Goal: Find specific page/section: Locate a particular part of the current website

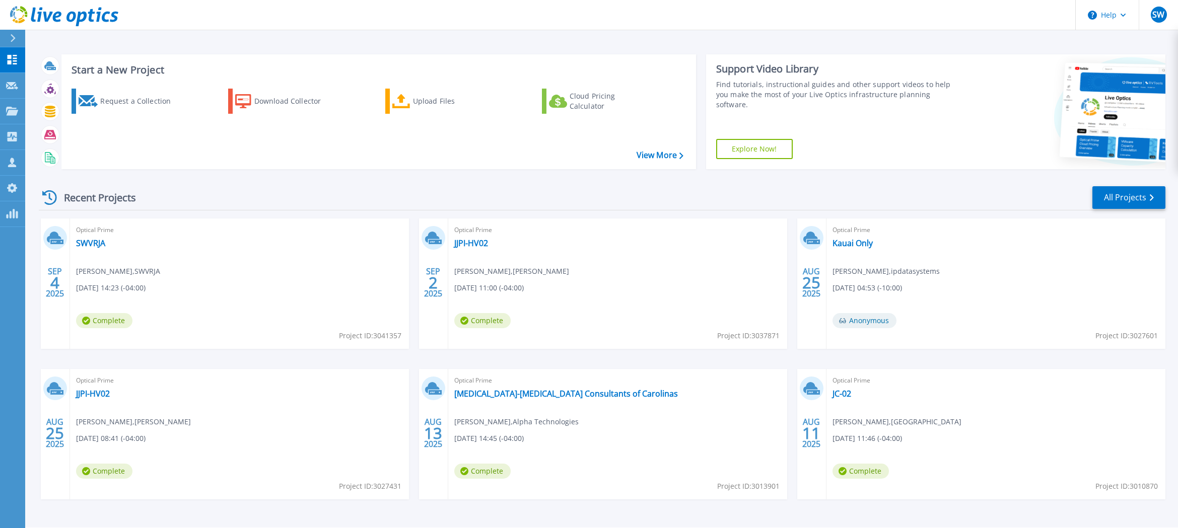
click at [288, 185] on div "Recent Projects All Projects [DATE] Optical Prime SWVRJA [PERSON_NAME] , SWVRJA…" at bounding box center [602, 352] width 1126 height 350
click at [1120, 192] on link "All Projects" at bounding box center [1128, 197] width 73 height 23
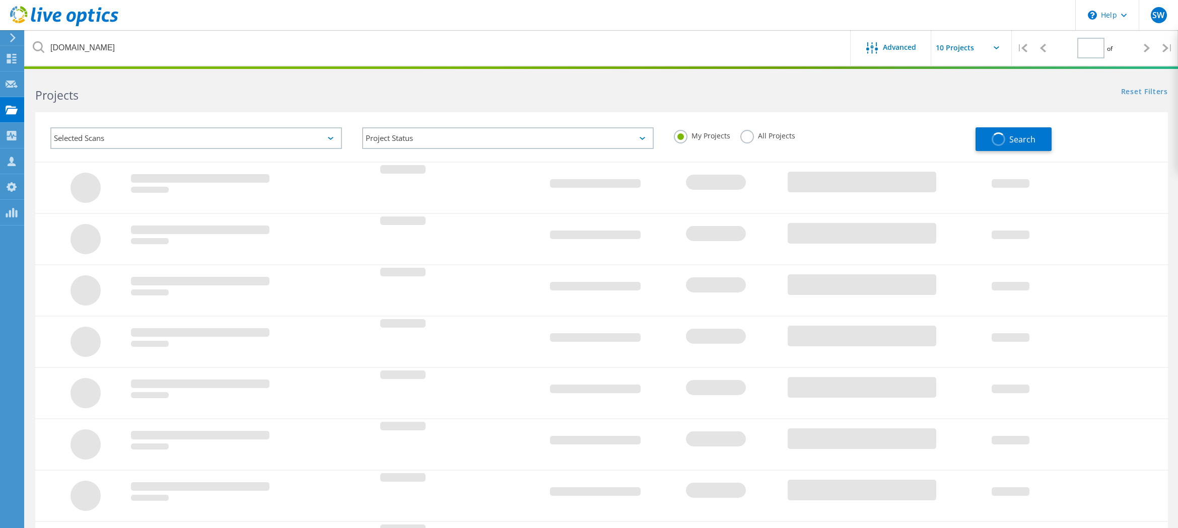
type input "1"
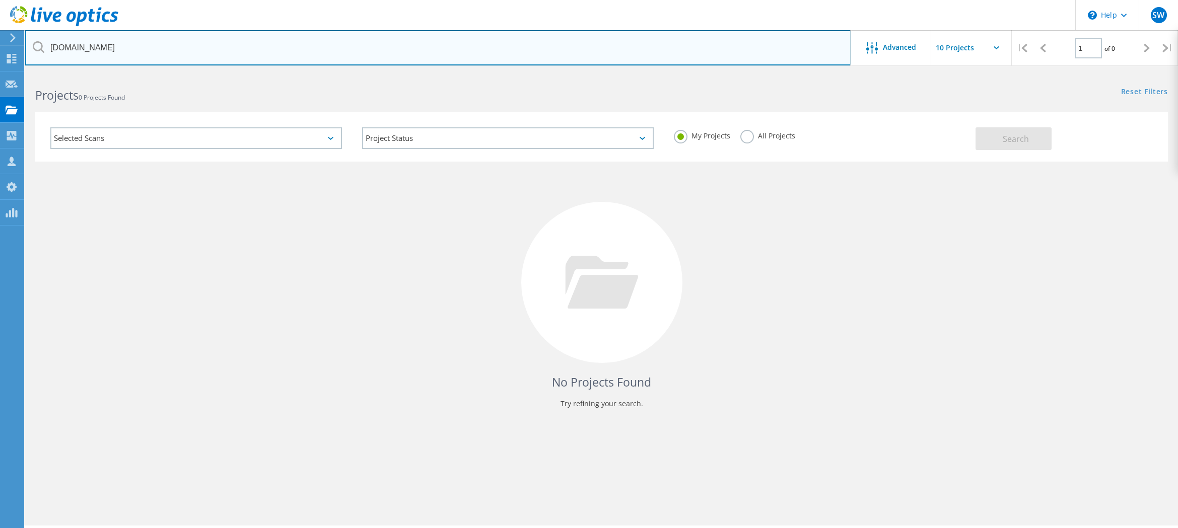
drag, startPoint x: 495, startPoint y: 40, endPoint x: 21, endPoint y: 50, distance: 473.9
click at [25, 50] on input "bcps.k12.va.us" at bounding box center [438, 47] width 826 height 35
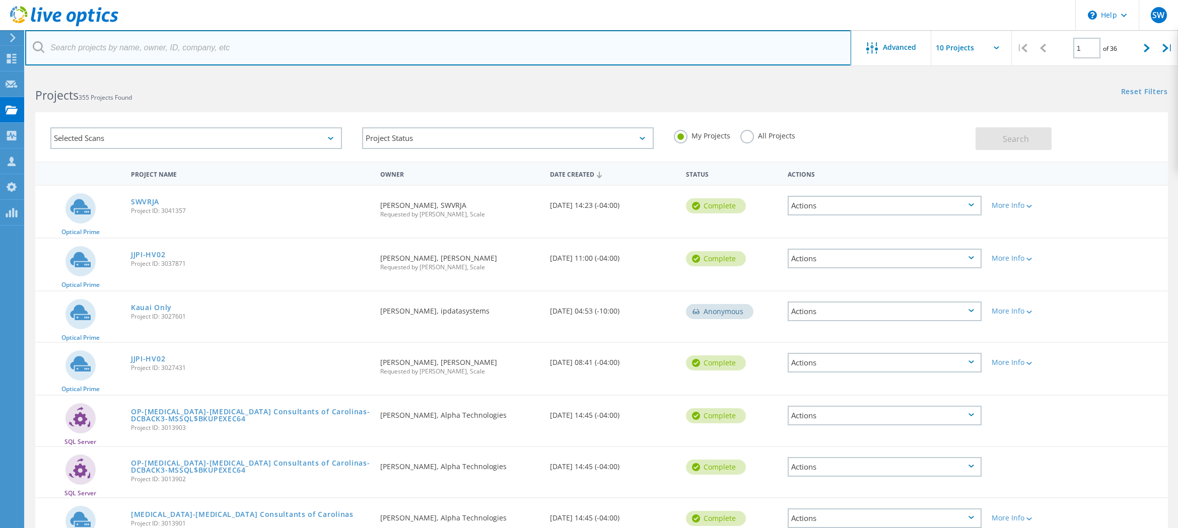
click at [202, 39] on input "text" at bounding box center [438, 47] width 826 height 35
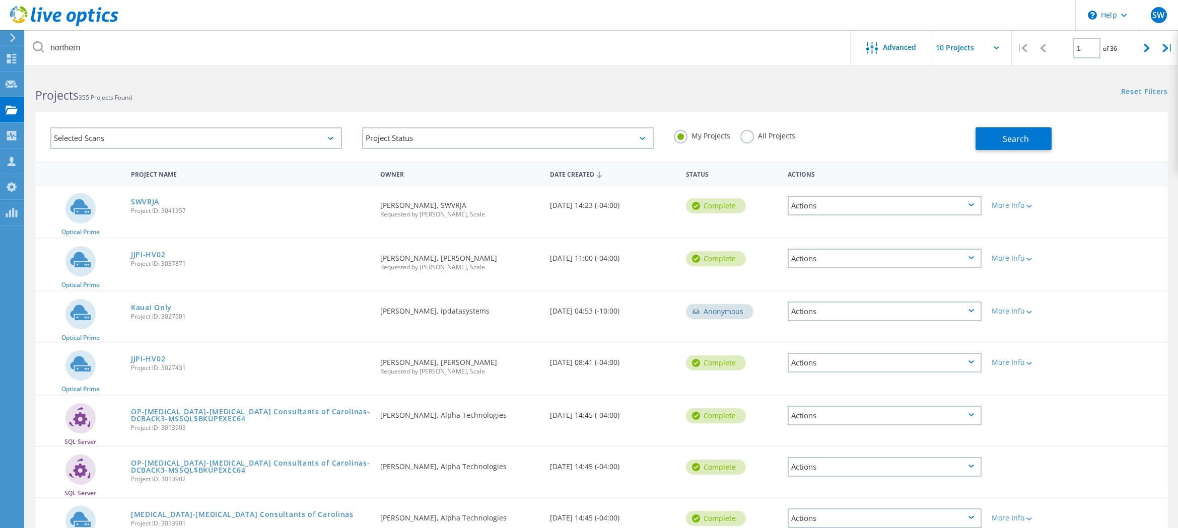
click at [746, 138] on label "All Projects" at bounding box center [767, 135] width 55 height 10
click at [0, 0] on input "All Projects" at bounding box center [0, 0] width 0 height 0
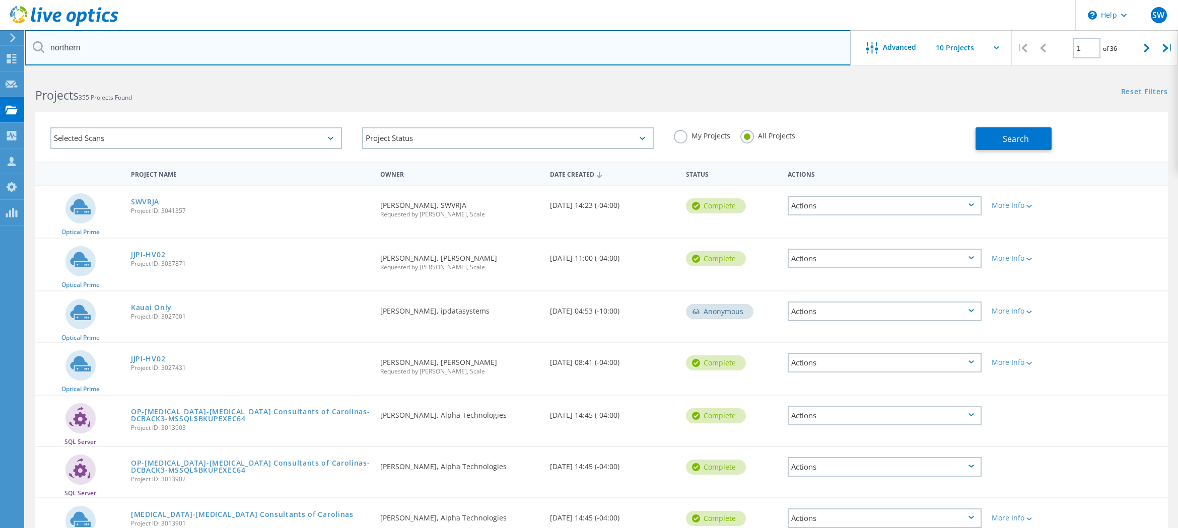
drag, startPoint x: 300, startPoint y: 50, endPoint x: 7, endPoint y: 45, distance: 292.6
click at [25, 45] on input "northern" at bounding box center [438, 47] width 826 height 35
type input "vnet"
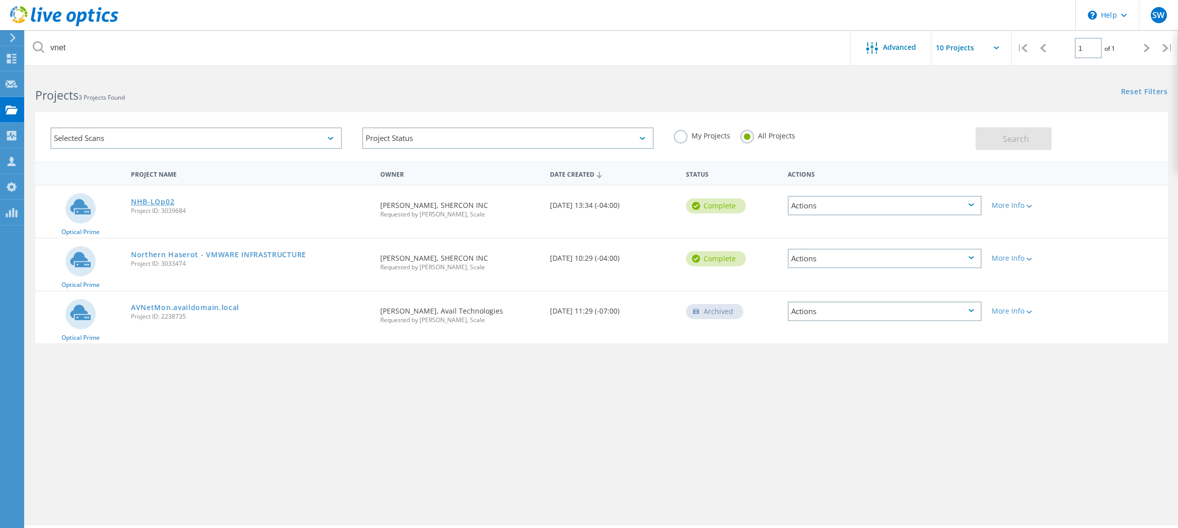
click at [163, 203] on link "NHB-LOp02" at bounding box center [152, 201] width 43 height 7
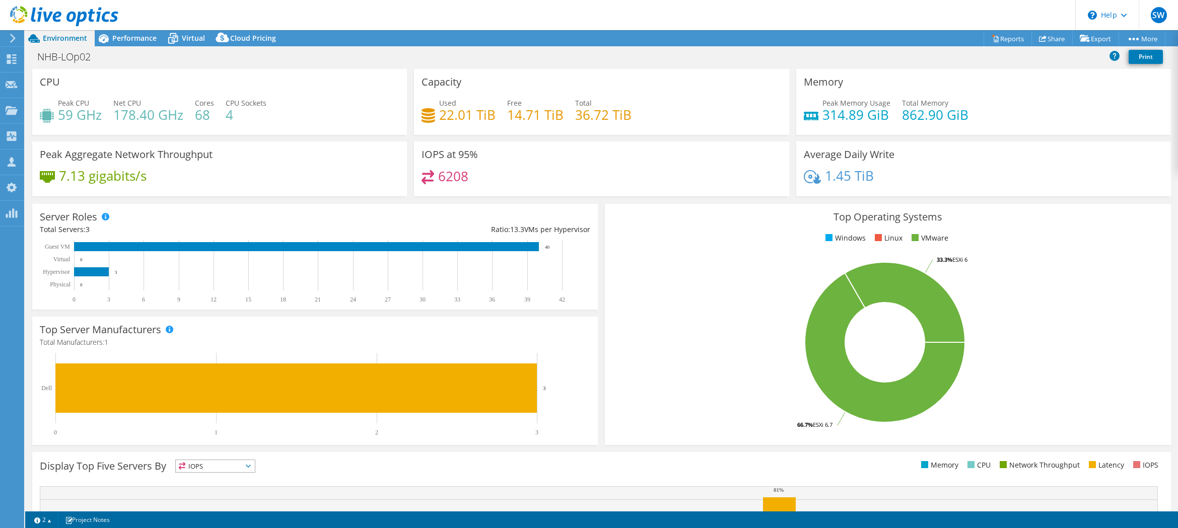
select select "USD"
click at [191, 43] on div "Virtual" at bounding box center [188, 38] width 48 height 16
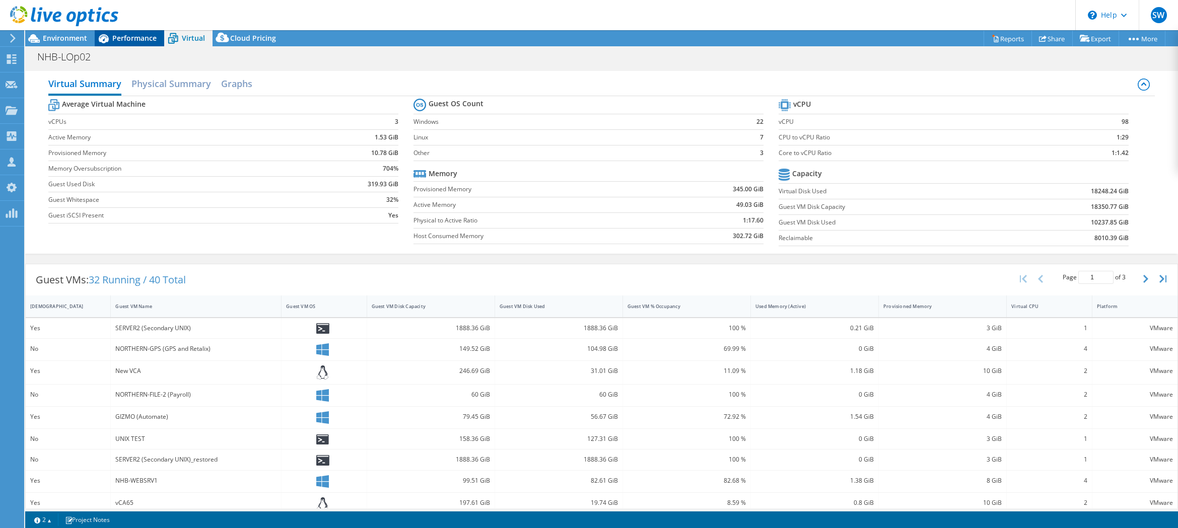
click at [129, 39] on span "Performance" at bounding box center [134, 38] width 44 height 10
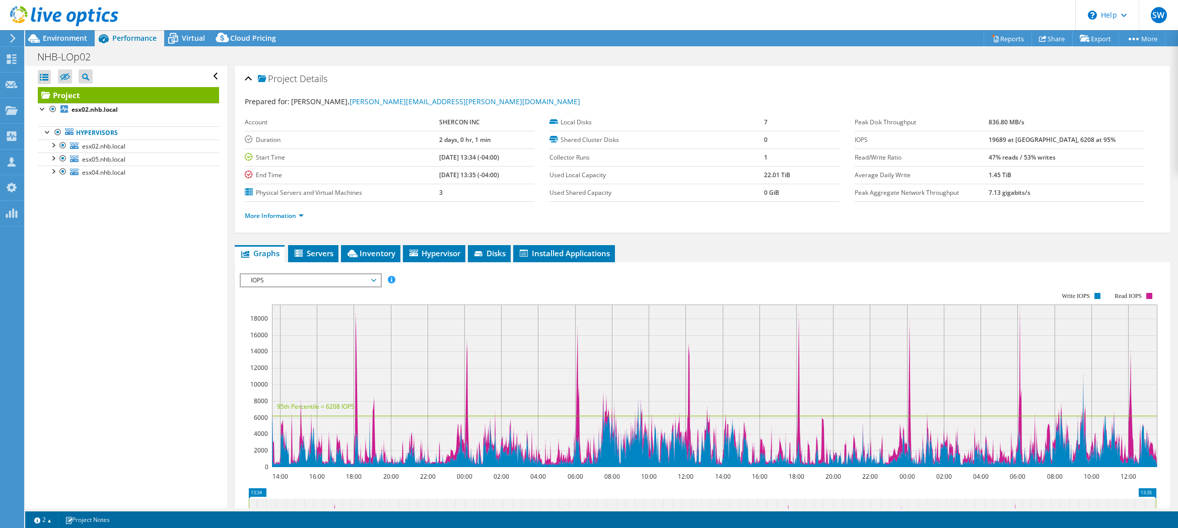
click at [704, 244] on div "Project Details Prepared for: Rick Miller, rick.miller@vnet.us Account SHERCON …" at bounding box center [702, 376] width 950 height 621
click at [314, 280] on span "IOPS" at bounding box center [310, 280] width 129 height 12
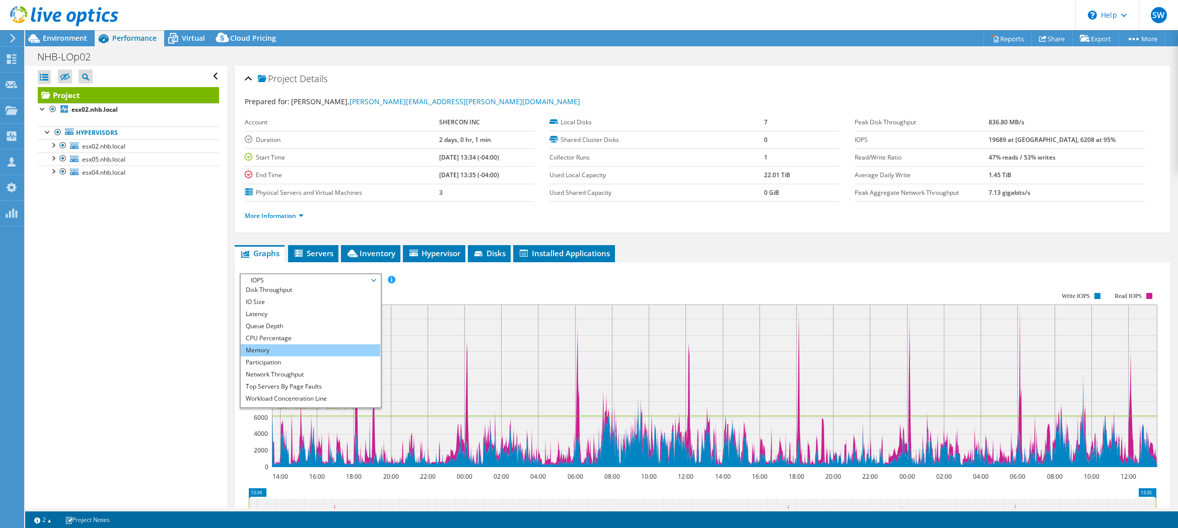
scroll to position [36, 0]
click at [313, 375] on li "Workload Concentration Line" at bounding box center [310, 377] width 139 height 12
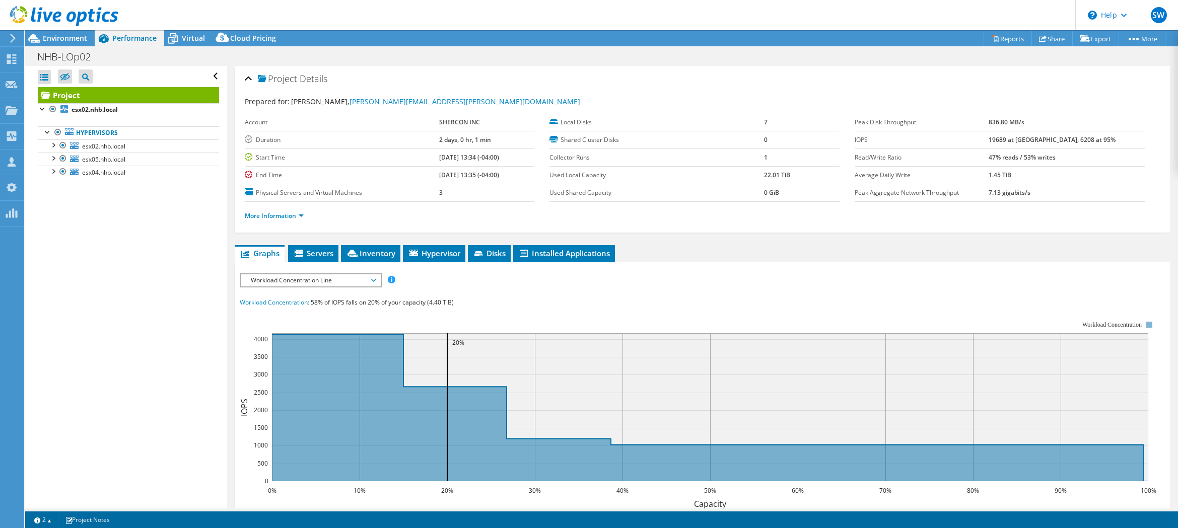
click at [525, 288] on div "IOPS Disk Throughput IO Size Latency Queue Depth CPU Percentage Memory Page Fau…" at bounding box center [702, 459] width 925 height 373
